Goal: Navigation & Orientation: Find specific page/section

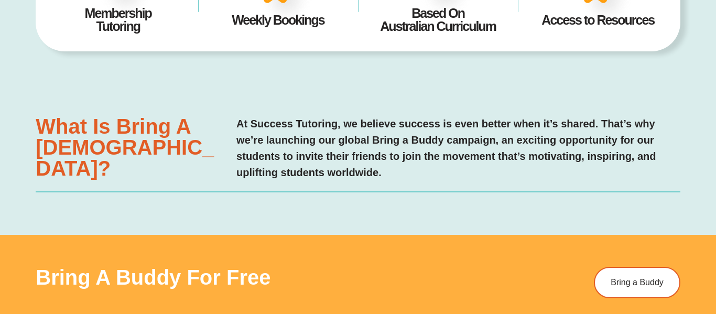
scroll to position [453, 0]
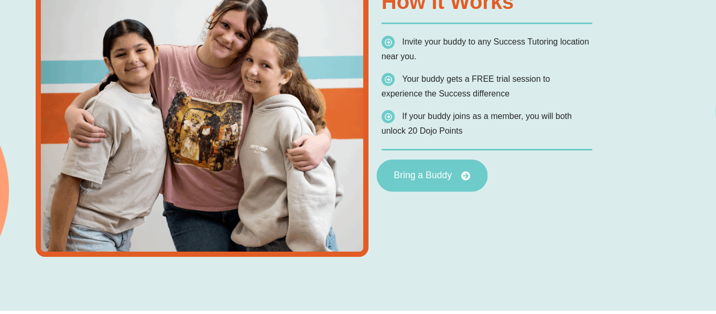
click at [436, 178] on span "Bring a Buddy" at bounding box center [423, 175] width 58 height 9
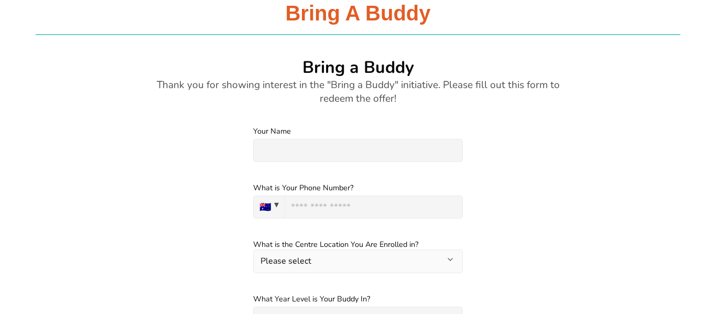
scroll to position [1282, 0]
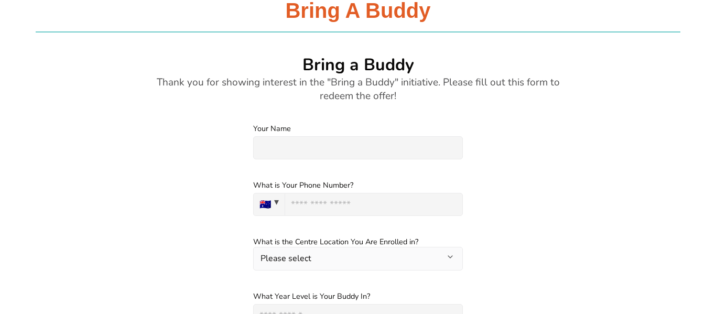
click at [236, 78] on h4 "Thank you for showing interest in the "Bring a Buddy" initiative. Please fill o…" at bounding box center [358, 89] width 409 height 27
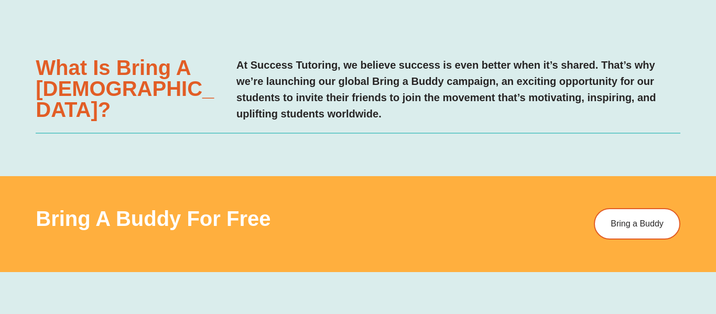
scroll to position [508, 0]
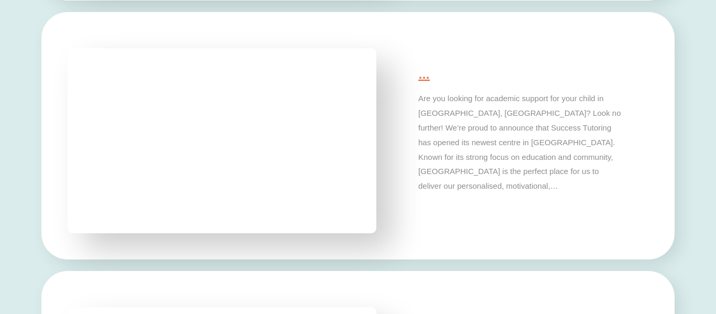
scroll to position [2610, 0]
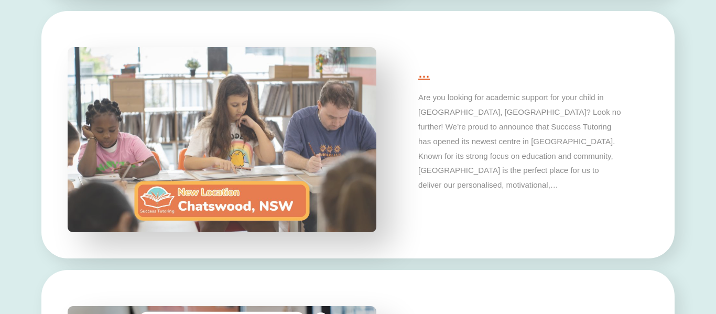
click at [251, 197] on img at bounding box center [222, 139] width 324 height 195
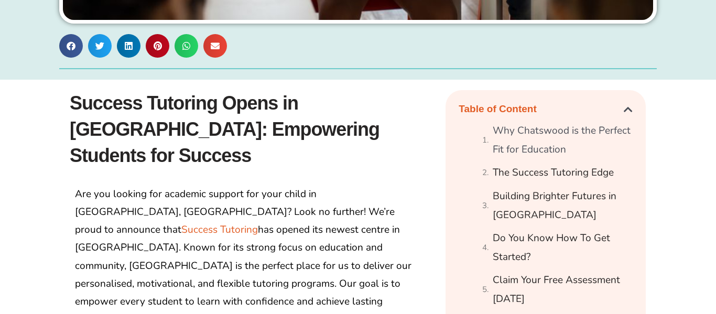
scroll to position [526, 0]
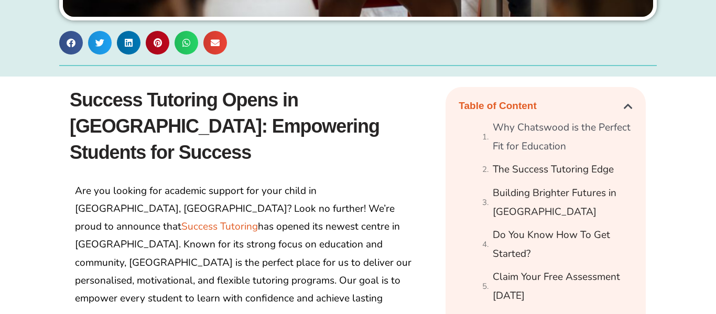
click at [224, 199] on p "Are you looking for academic support for your child in [GEOGRAPHIC_DATA], [GEOG…" at bounding box center [245, 254] width 341 height 144
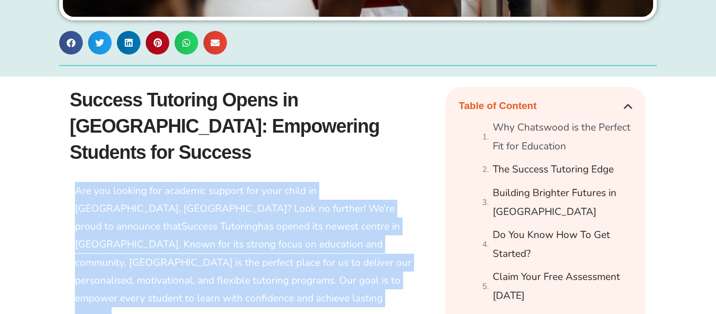
click at [240, 221] on p "Are you looking for academic support for your child in [GEOGRAPHIC_DATA], [GEOG…" at bounding box center [245, 254] width 341 height 144
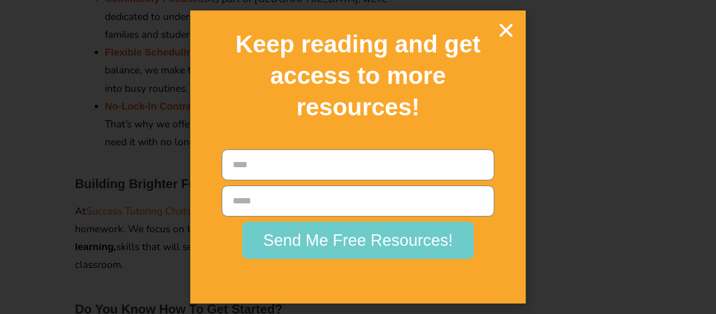
scroll to position [1546, 0]
click at [503, 26] on icon "Close" at bounding box center [506, 30] width 18 height 18
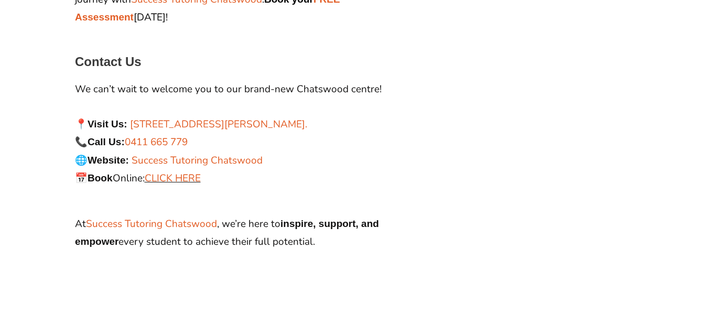
scroll to position [1984, 0]
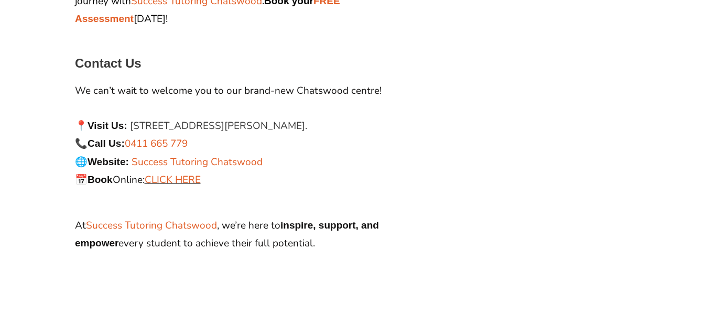
click at [220, 119] on link "[STREET_ADDRESS][PERSON_NAME]." at bounding box center [218, 126] width 177 height 14
